Goal: Task Accomplishment & Management: Use online tool/utility

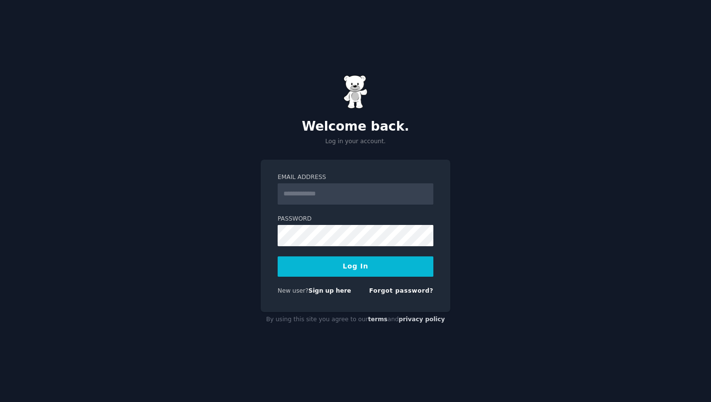
click at [327, 193] on input "Email Address" at bounding box center [356, 193] width 156 height 21
type input "**********"
click at [342, 268] on button "Log In" at bounding box center [356, 266] width 156 height 20
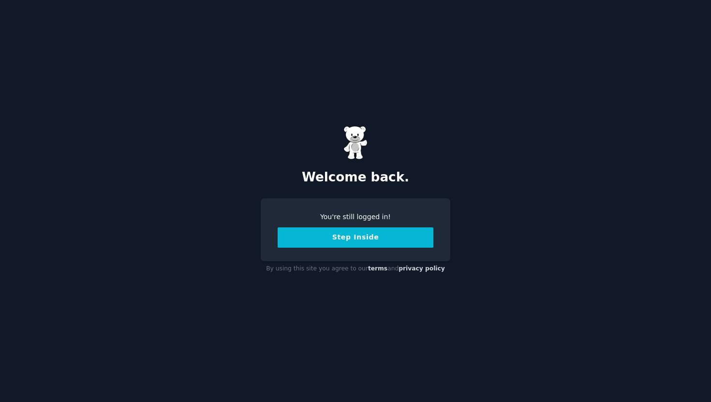
click at [359, 233] on button "Step Inside" at bounding box center [356, 237] width 156 height 20
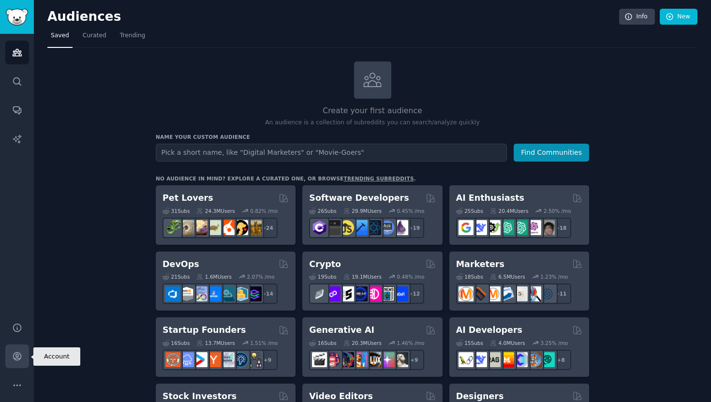
click at [19, 360] on icon "Sidebar" at bounding box center [17, 356] width 10 height 10
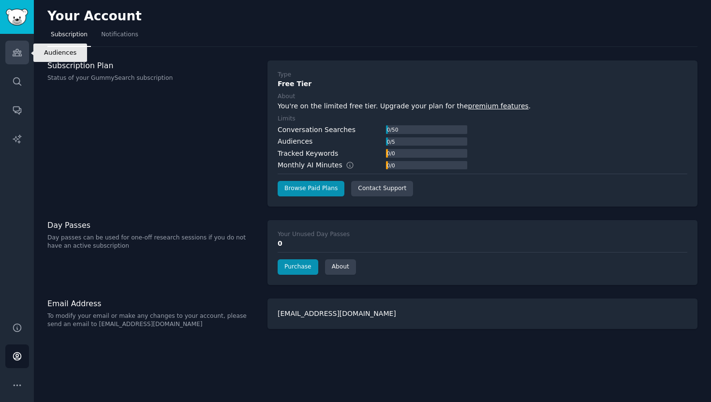
click at [17, 53] on icon "Sidebar" at bounding box center [17, 52] width 9 height 7
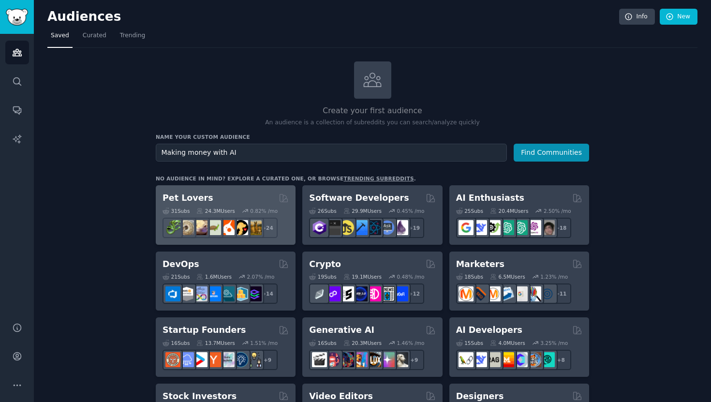
type input "Making money with AI"
click at [513, 144] on button "Find Communities" at bounding box center [550, 153] width 75 height 18
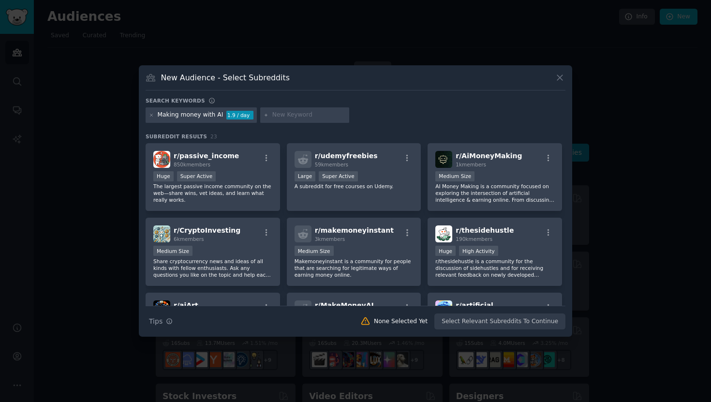
click at [293, 119] on input "text" at bounding box center [308, 115] width 73 height 9
type input "AI Tools"
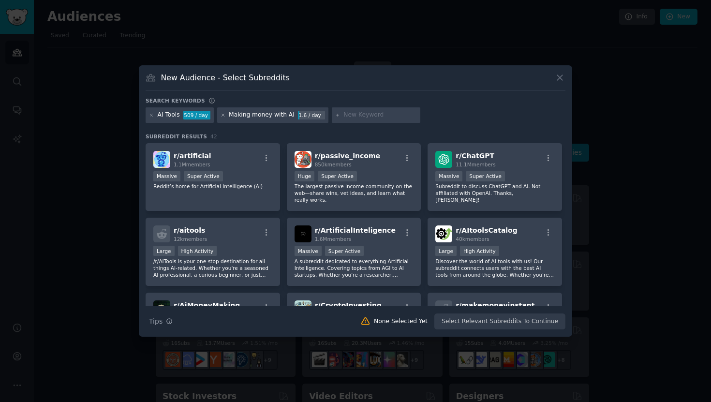
click at [221, 116] on icon at bounding box center [222, 115] width 2 height 2
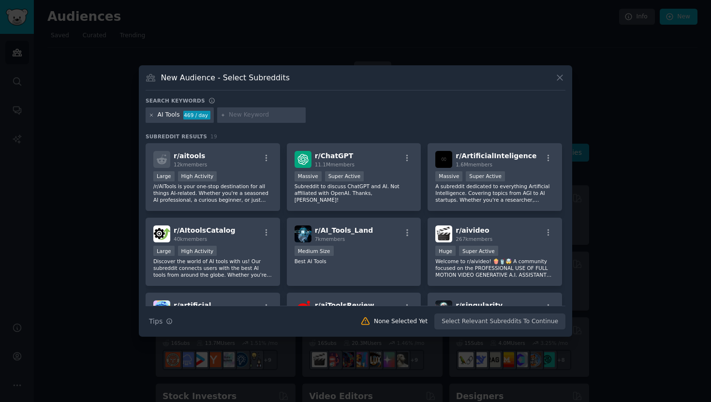
click at [150, 114] on icon at bounding box center [151, 115] width 2 height 2
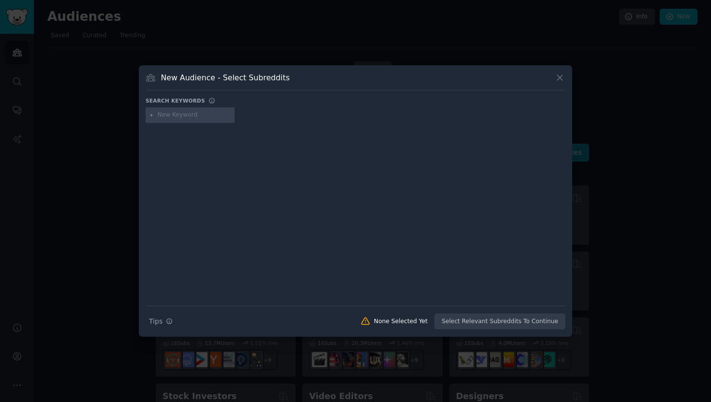
click at [170, 116] on input "text" at bounding box center [194, 115] width 73 height 9
type input "Making Money with AI"
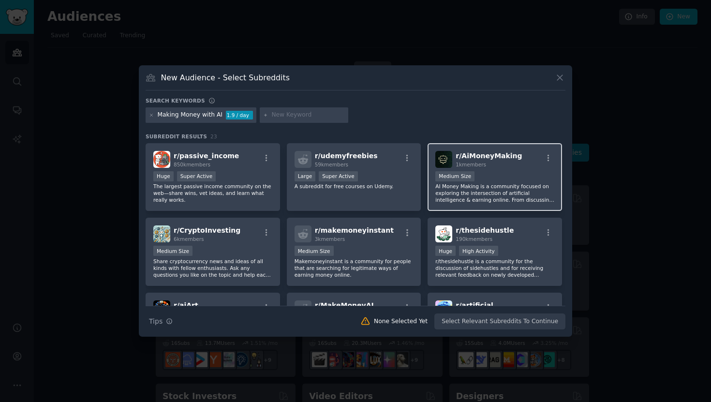
click at [484, 197] on p "AI Money Making is a community focused on exploring the intersection of artific…" at bounding box center [494, 193] width 119 height 20
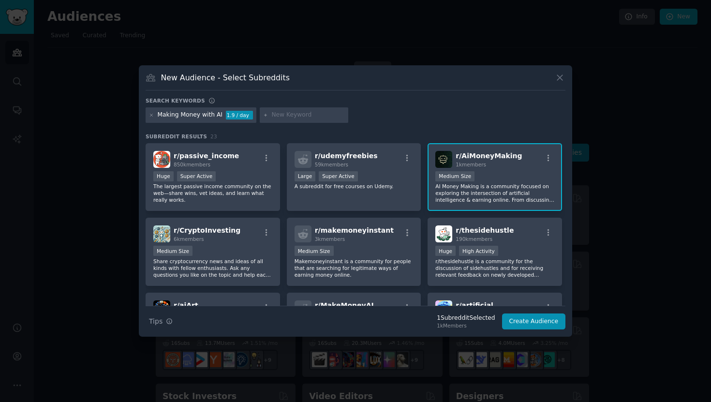
click at [486, 199] on p "AI Money Making is a community focused on exploring the intersection of artific…" at bounding box center [494, 193] width 119 height 20
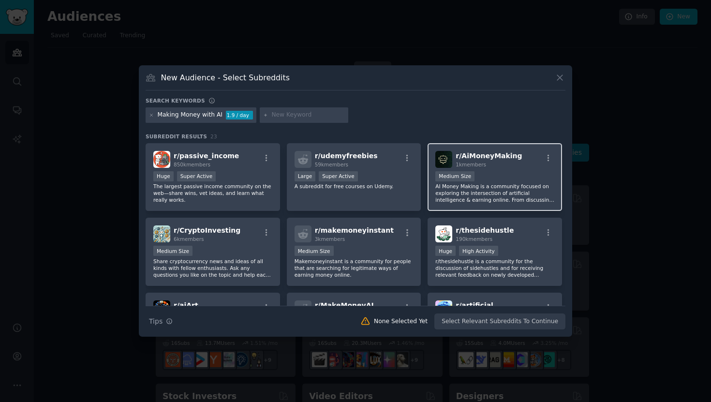
click at [486, 197] on p "AI Money Making is a community focused on exploring the intersection of artific…" at bounding box center [494, 193] width 119 height 20
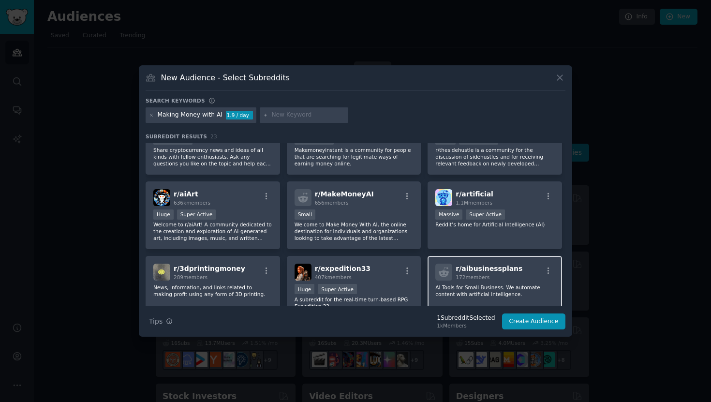
scroll to position [108, 0]
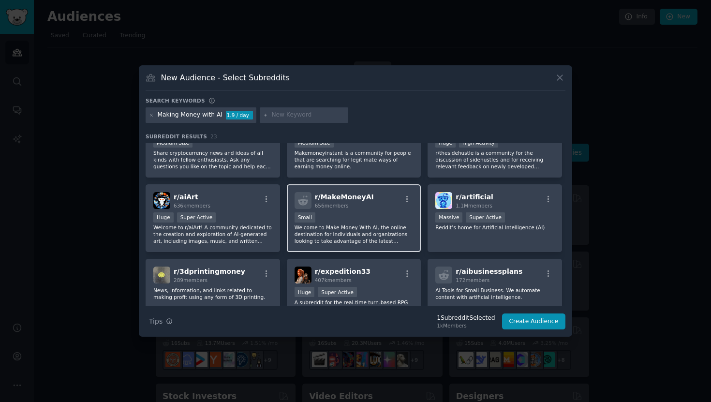
click at [392, 207] on div "r/ MakeMoneyAI 656 members" at bounding box center [353, 200] width 119 height 17
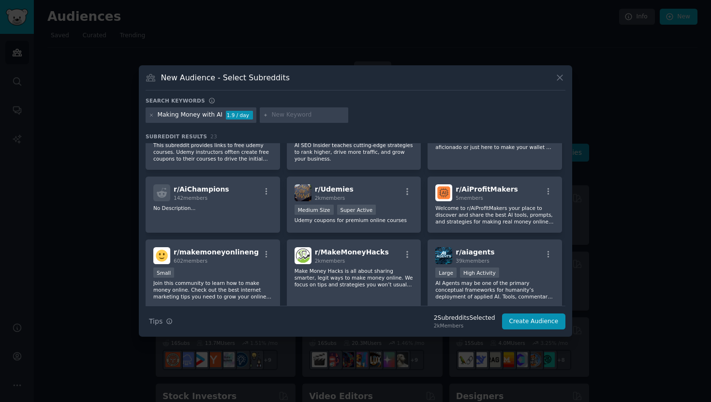
scroll to position [335, 0]
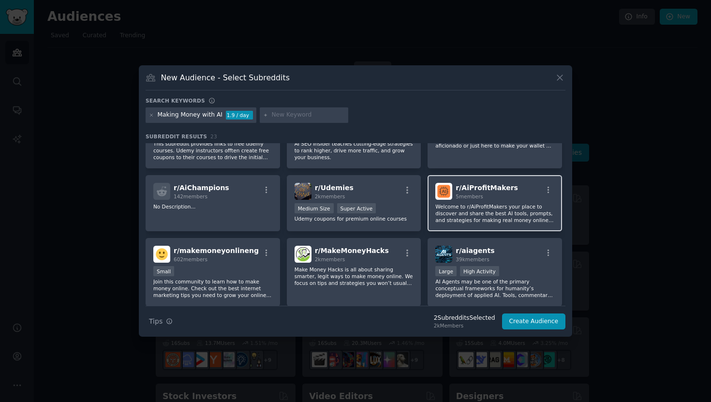
click at [469, 208] on p "Welcome to r/AiProfitMakers your place to discover and share the best AI tools,…" at bounding box center [494, 213] width 119 height 20
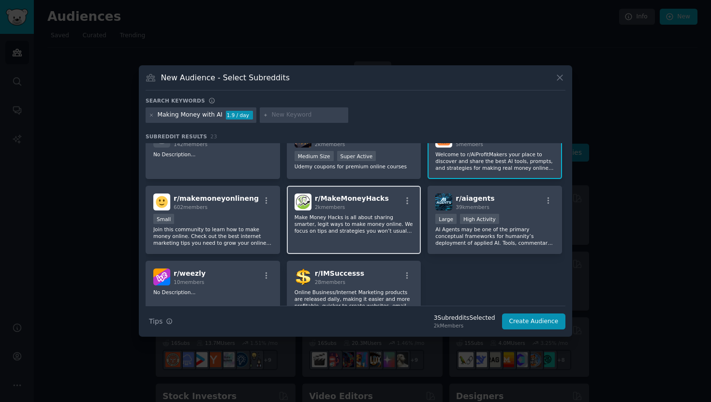
scroll to position [403, 0]
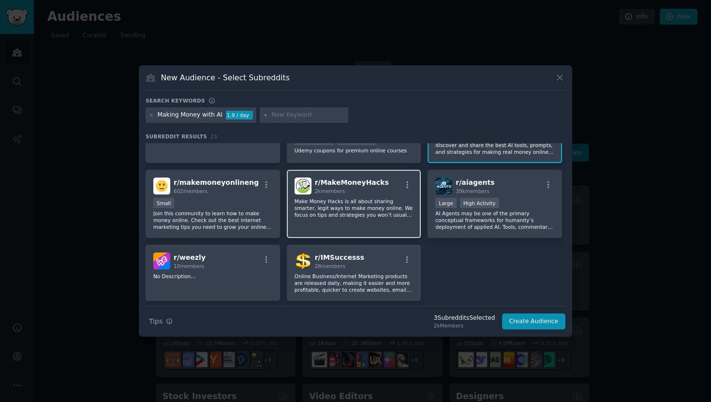
click at [389, 218] on p "Make Money Hacks is all about sharing smarter, legit ways to make money online.…" at bounding box center [353, 208] width 119 height 20
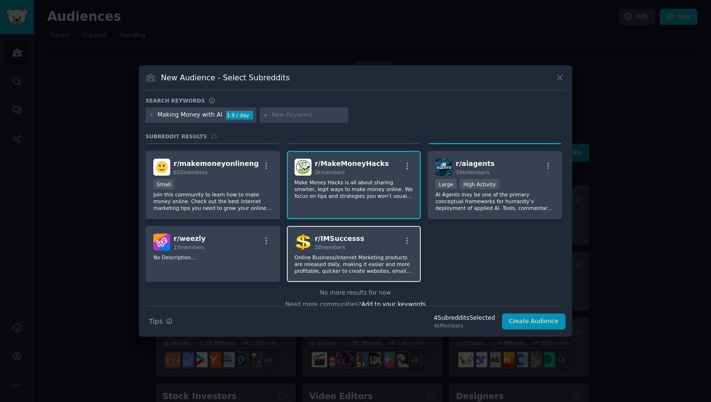
scroll to position [432, 0]
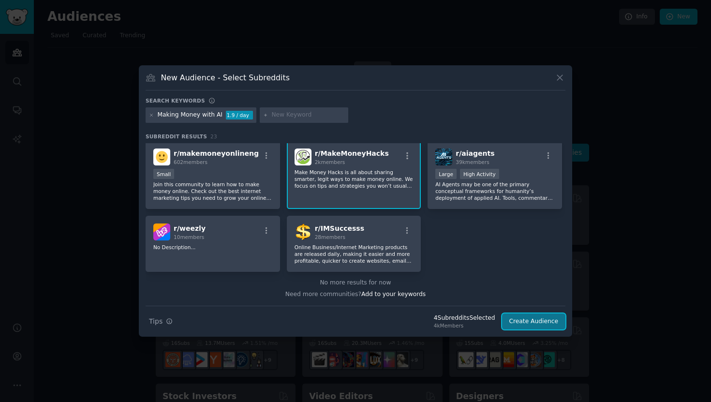
click at [548, 325] on button "Create Audience" at bounding box center [534, 321] width 64 height 16
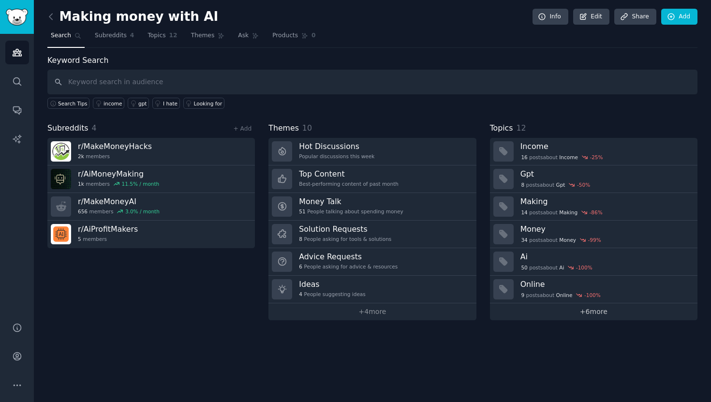
click at [596, 314] on link "+ 6 more" at bounding box center [593, 311] width 207 height 17
click at [123, 35] on span "Subreddits" at bounding box center [111, 35] width 32 height 9
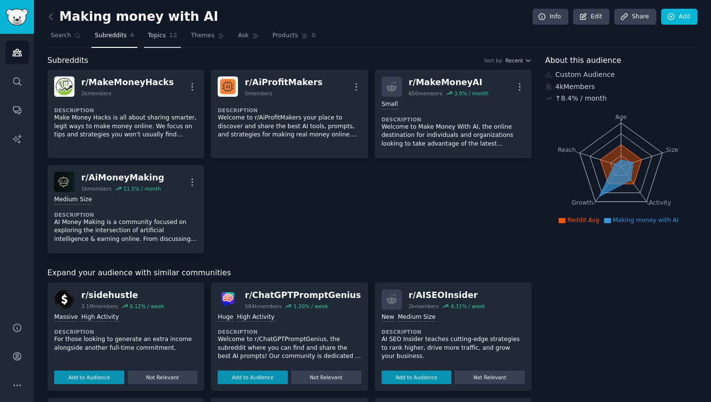
click at [167, 33] on link "Topics 12" at bounding box center [162, 38] width 36 height 20
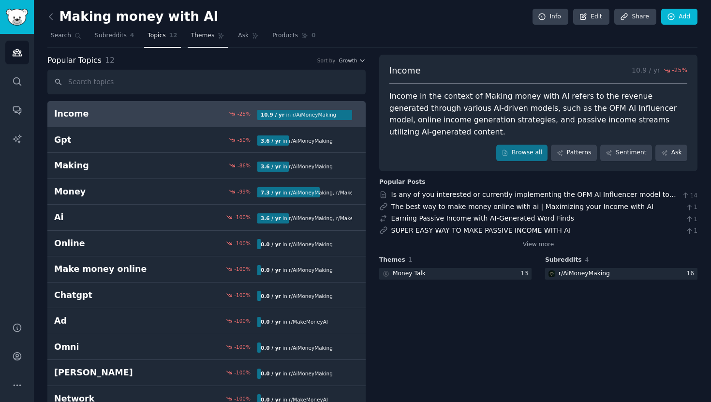
click at [195, 35] on span "Themes" at bounding box center [203, 35] width 24 height 9
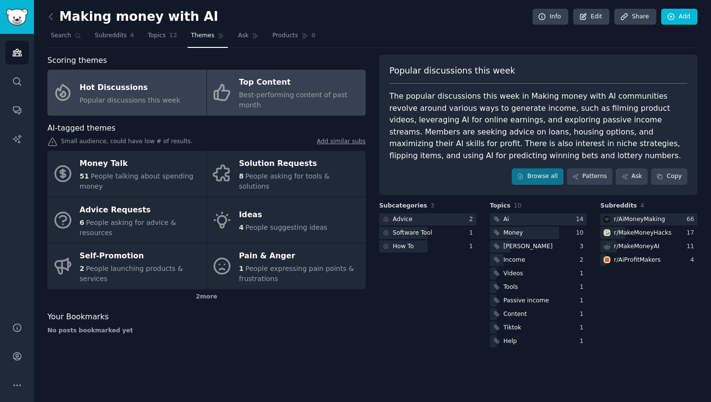
click at [271, 92] on span "Best-performing content of past month" at bounding box center [293, 100] width 108 height 18
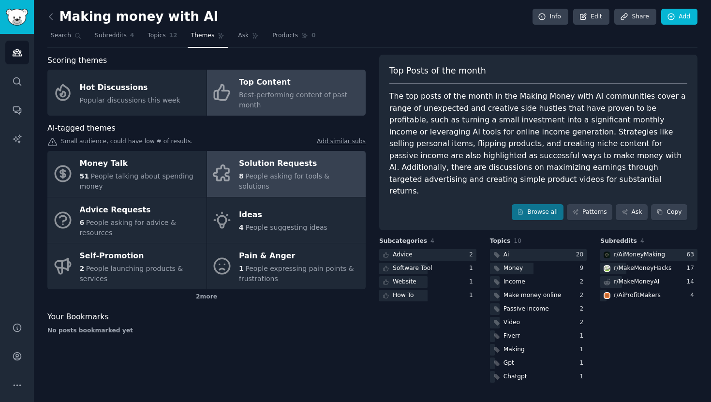
click at [298, 176] on div "8 People asking for tools & solutions" at bounding box center [300, 181] width 122 height 20
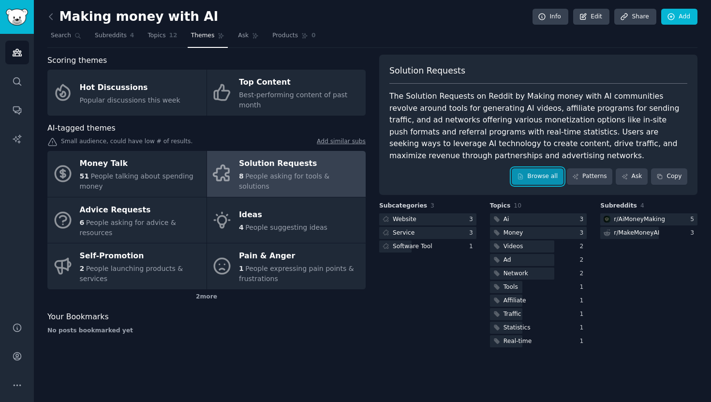
click at [538, 176] on link "Browse all" at bounding box center [538, 176] width 52 height 16
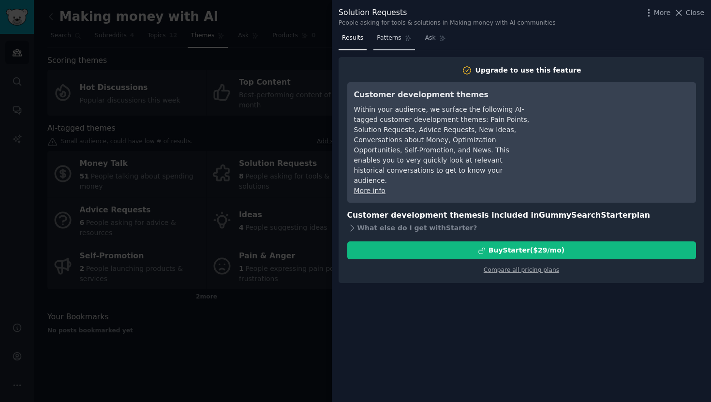
click at [387, 43] on link "Patterns" at bounding box center [393, 40] width 41 height 20
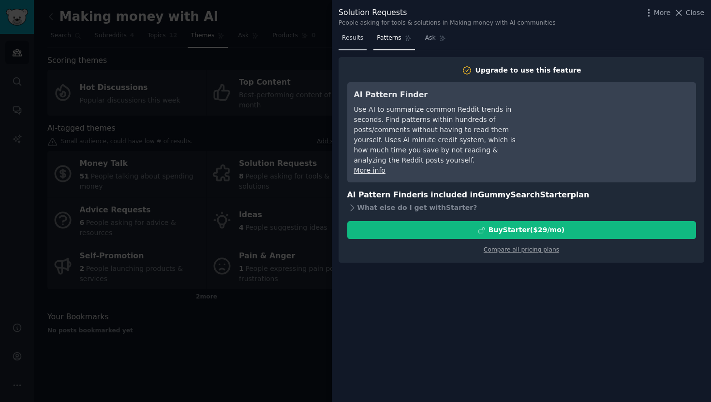
click at [357, 42] on span "Results" at bounding box center [352, 38] width 21 height 9
